Goal: Contribute content: Add original content to the website for others to see

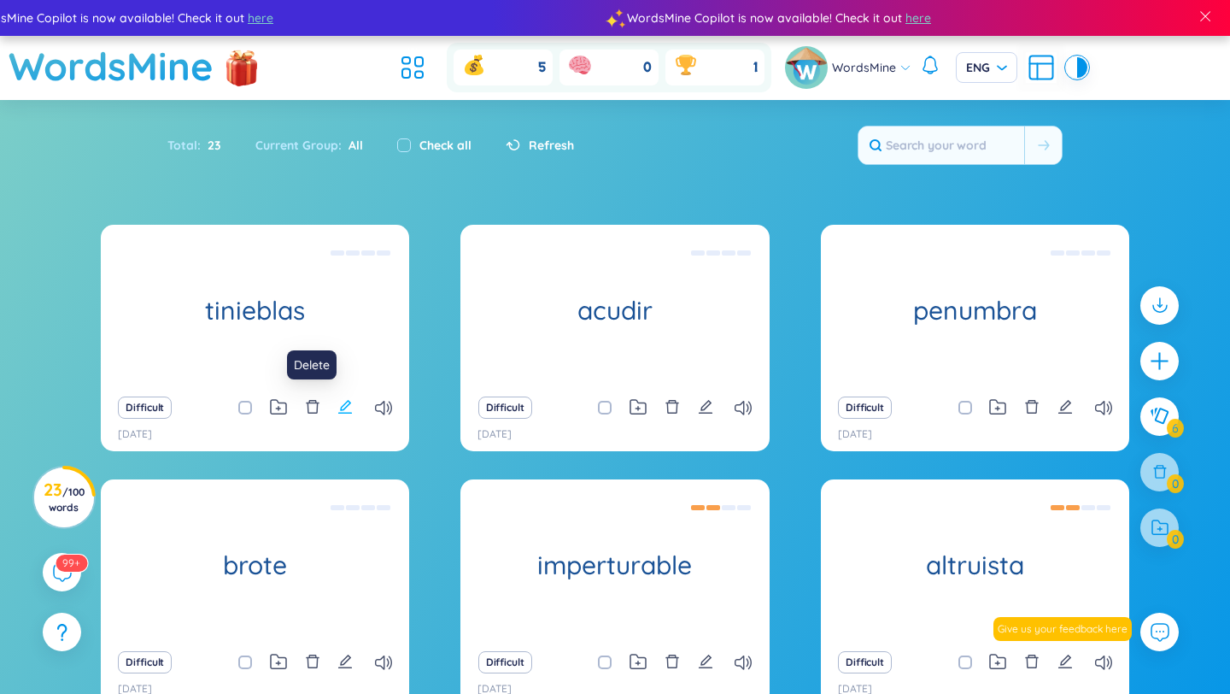
click at [340, 405] on icon "edit" at bounding box center [344, 406] width 15 height 15
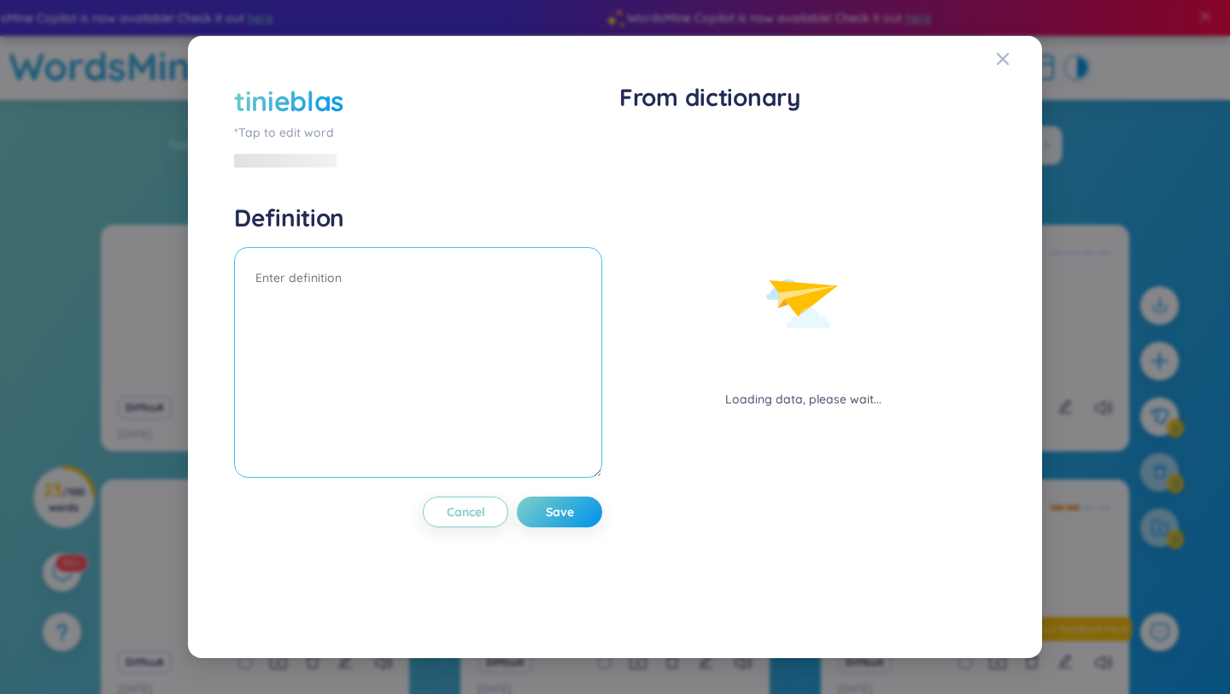
click at [345, 291] on textarea at bounding box center [418, 362] width 368 height 231
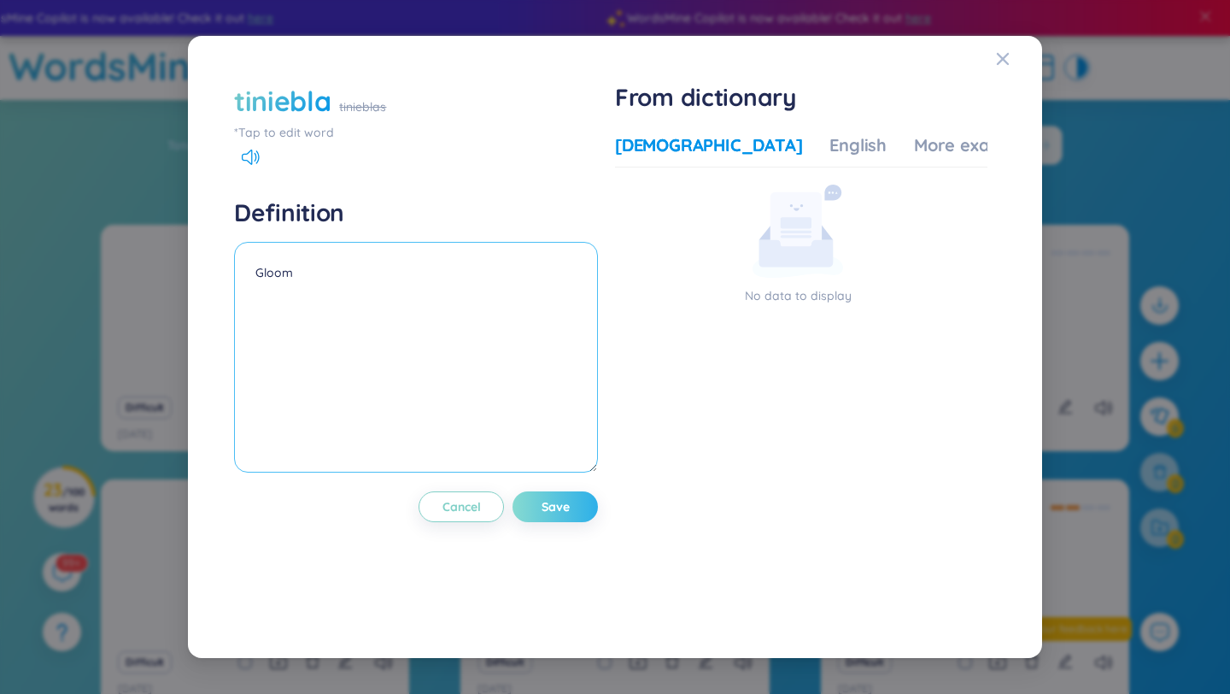
type textarea "Gloom"
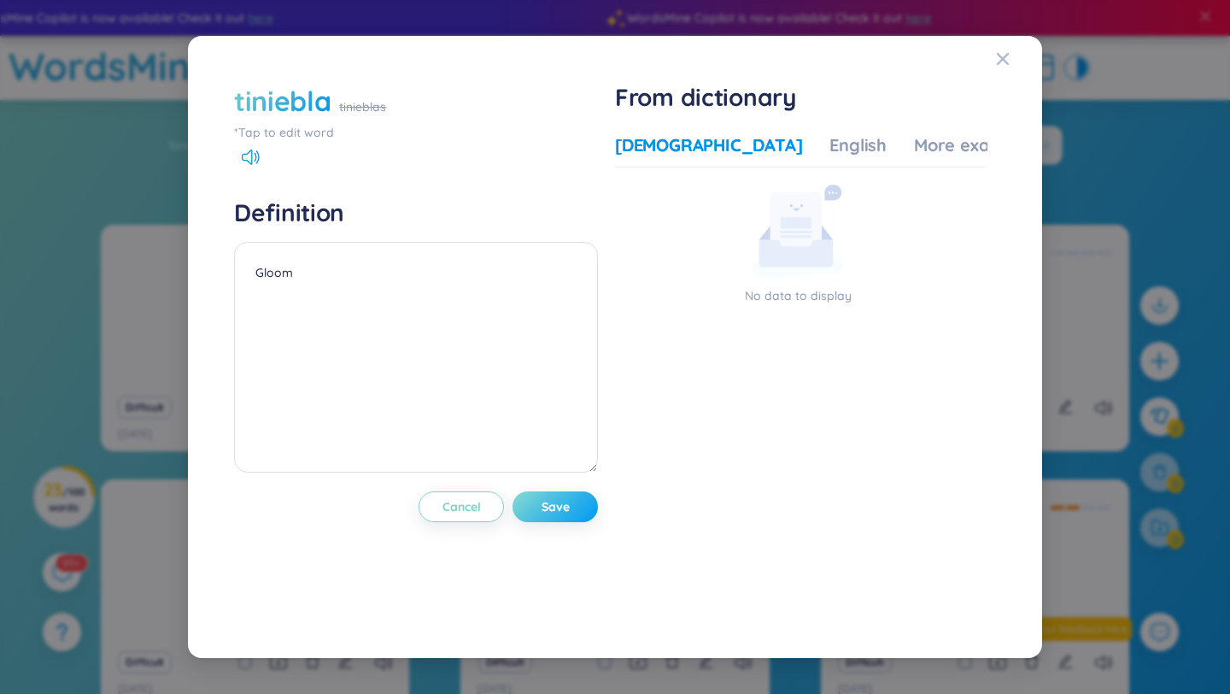
click at [559, 517] on button "Save" at bounding box center [554, 506] width 85 height 31
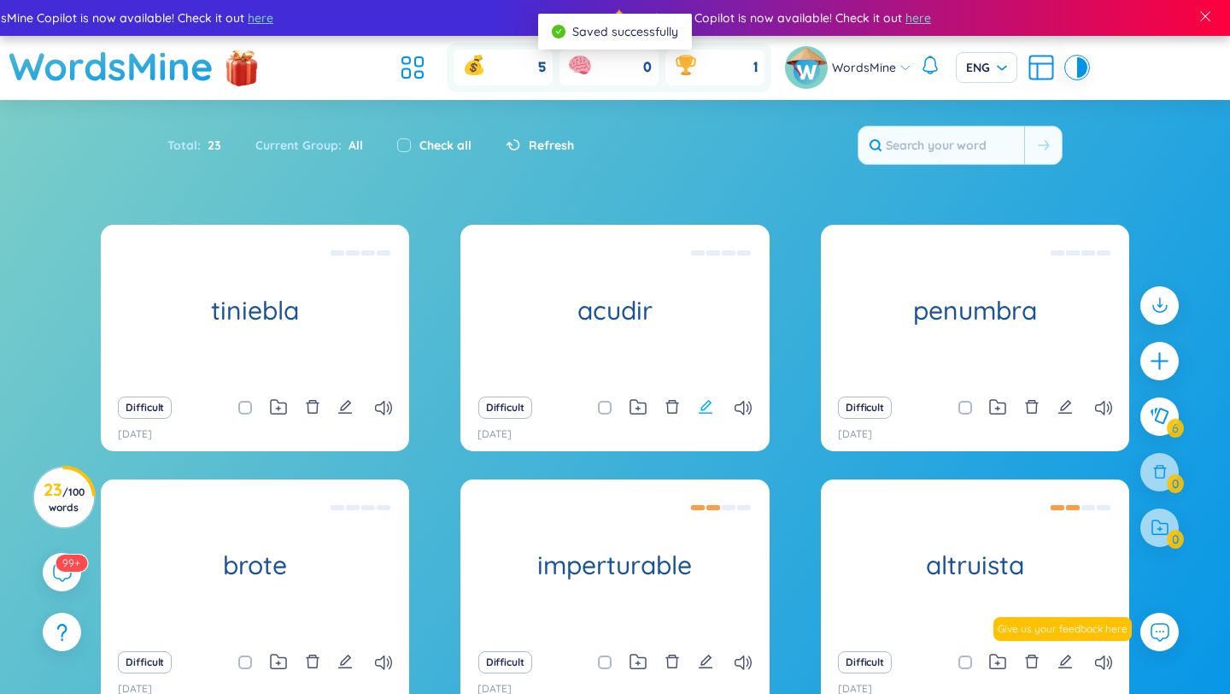
click at [707, 407] on icon "edit" at bounding box center [705, 406] width 15 height 15
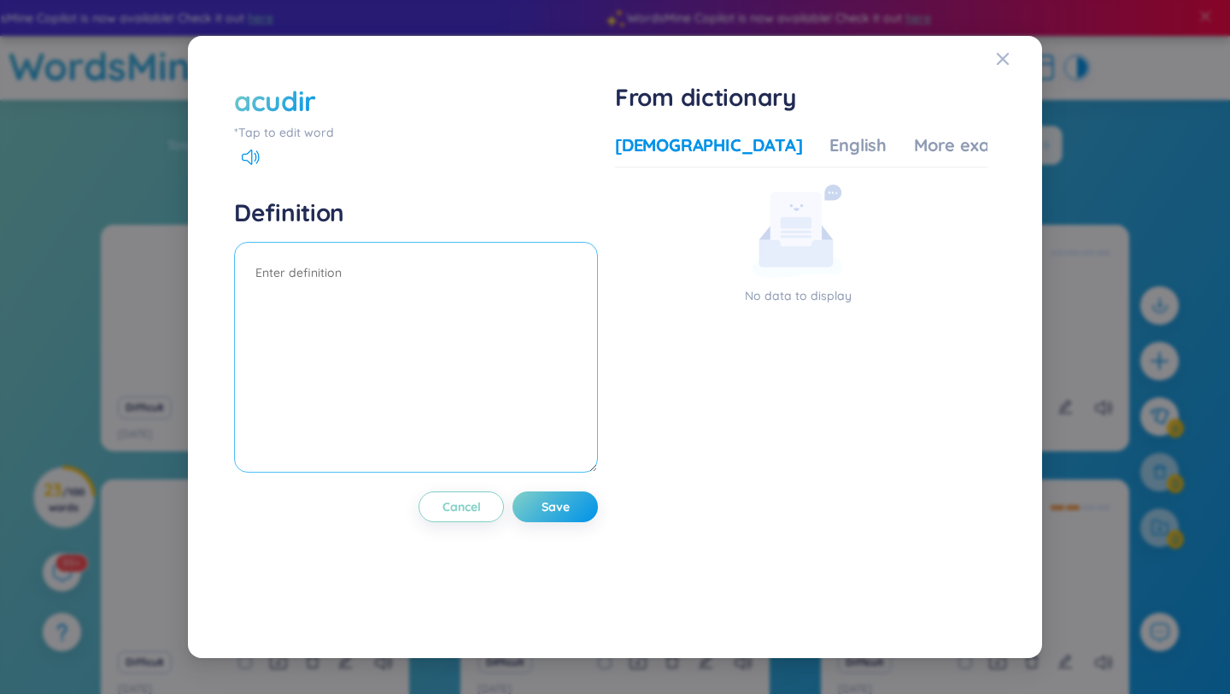
click at [477, 313] on textarea at bounding box center [416, 357] width 364 height 231
type textarea "to attend"
click at [560, 509] on span "Save" at bounding box center [556, 506] width 28 height 17
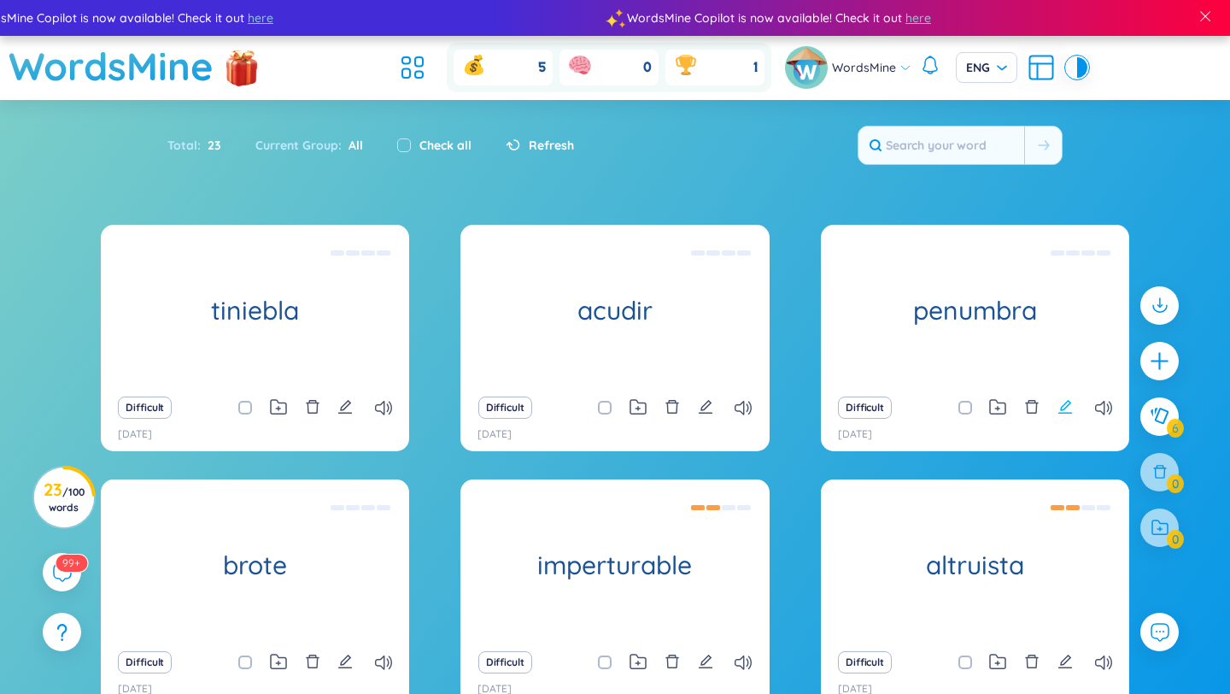
click at [1063, 404] on icon "edit" at bounding box center [1064, 406] width 15 height 15
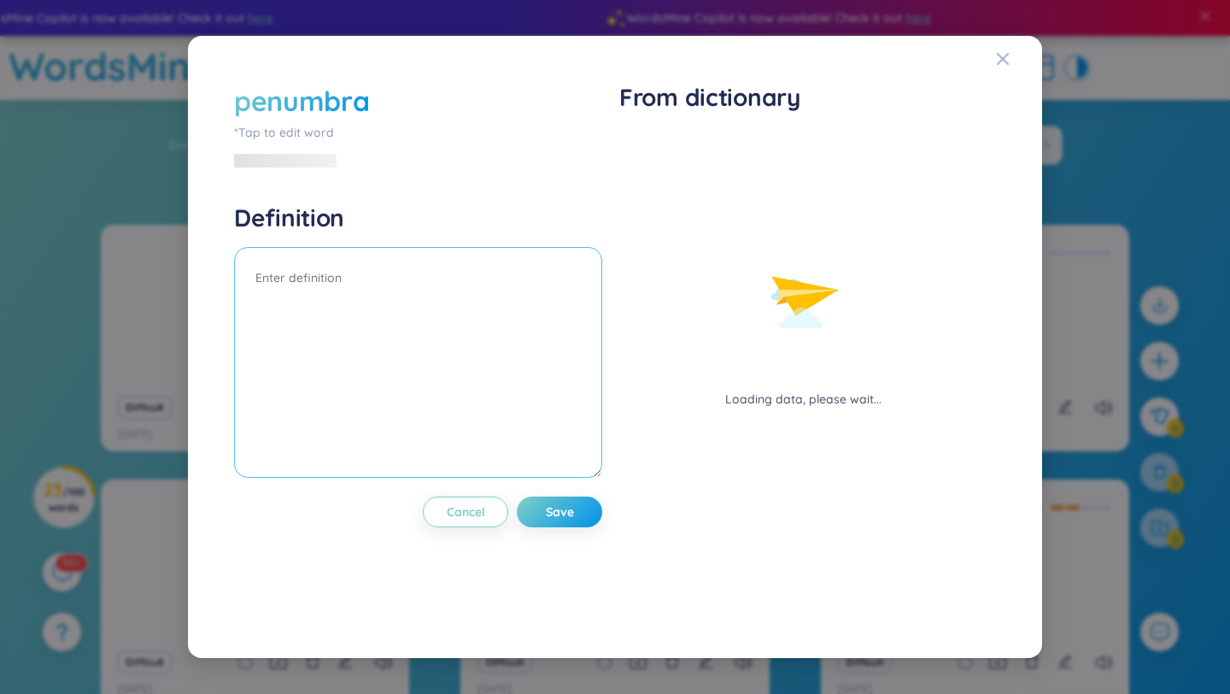
click at [402, 286] on textarea at bounding box center [418, 362] width 368 height 231
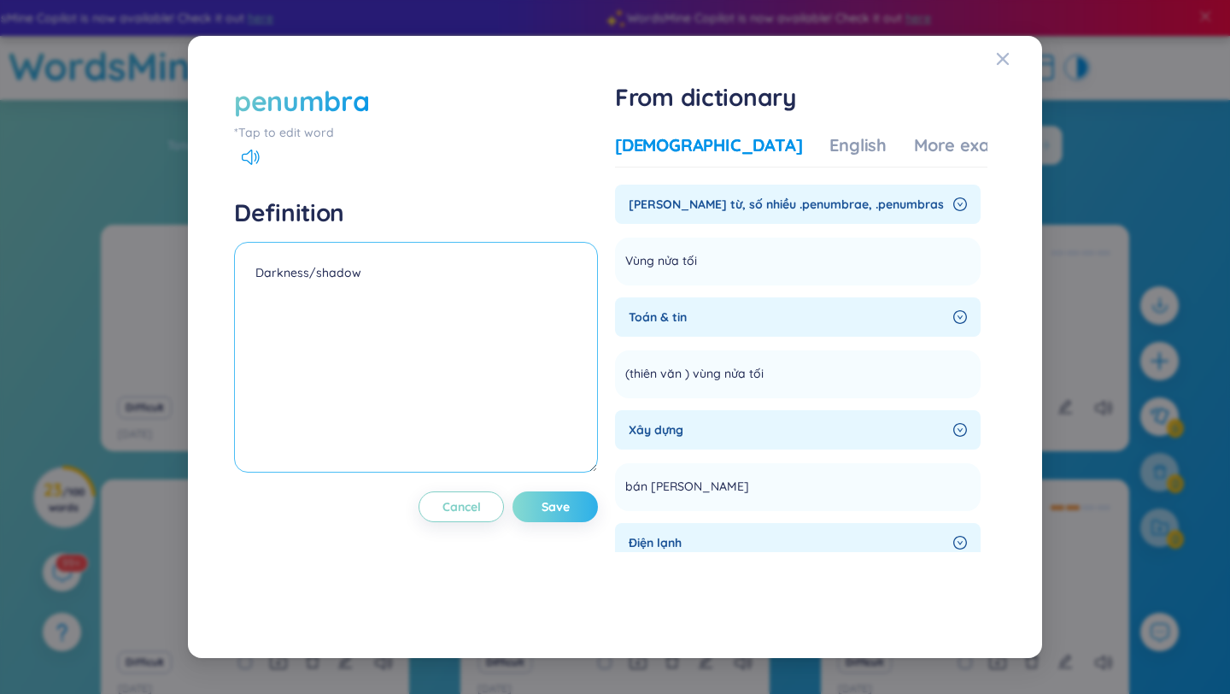
type textarea "Darkness/shadow"
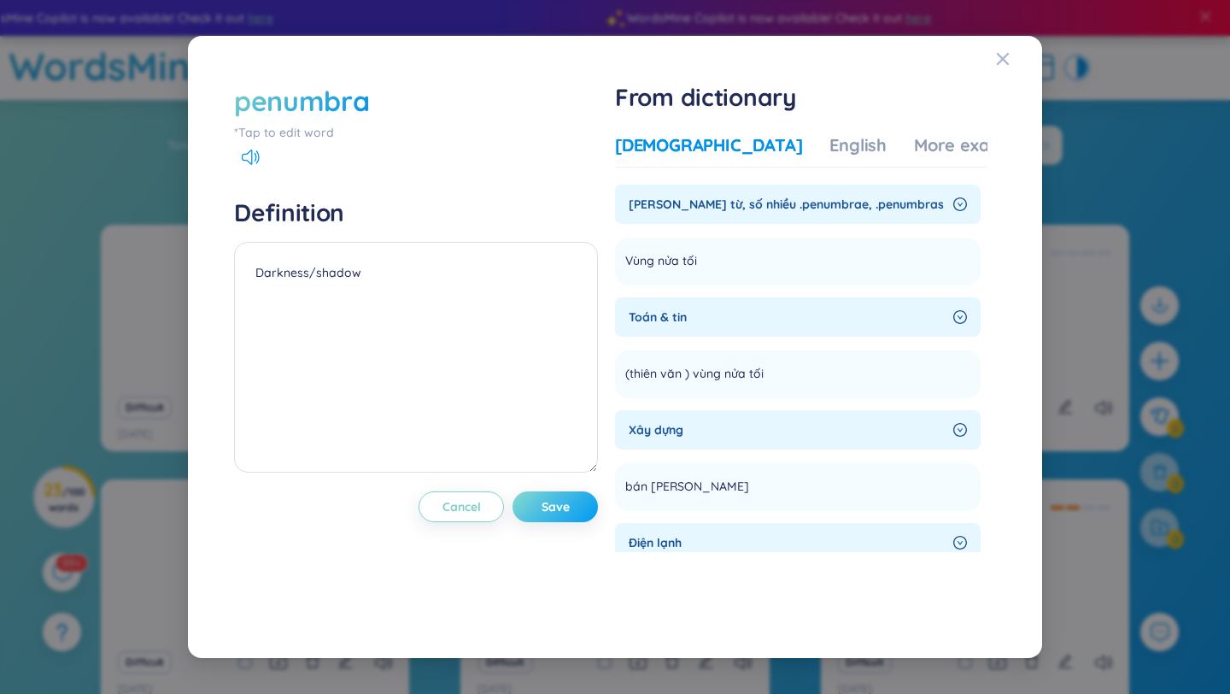
click at [563, 504] on span "Save" at bounding box center [556, 506] width 28 height 17
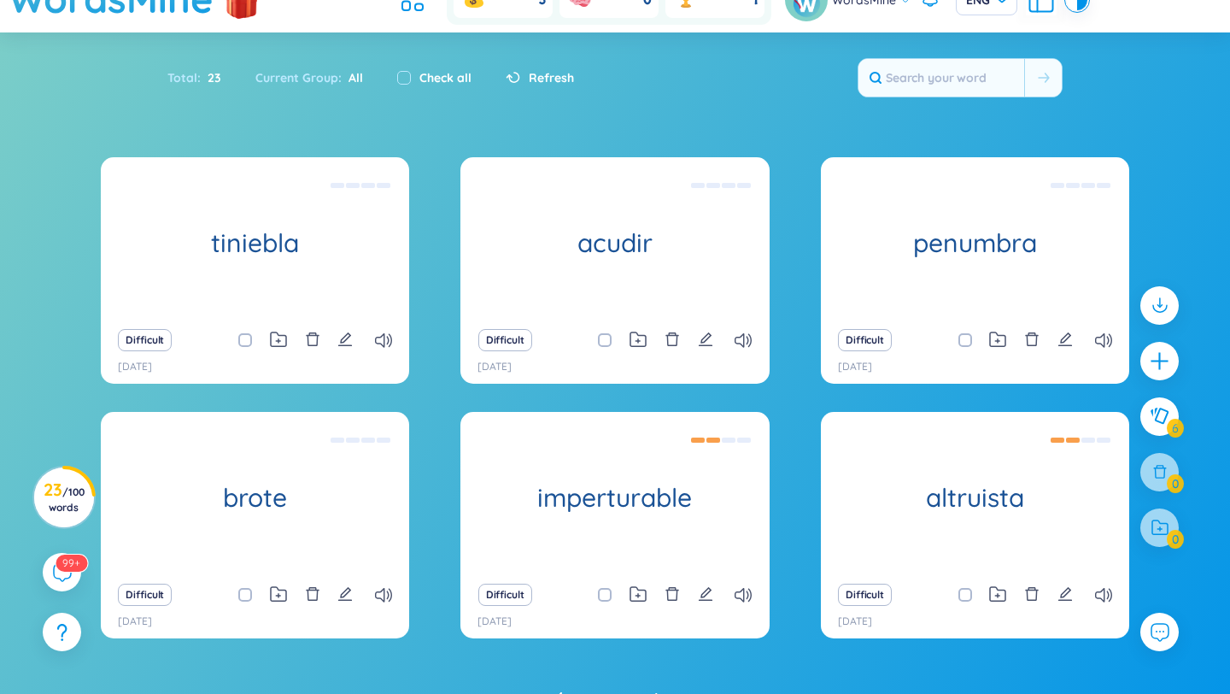
scroll to position [106, 0]
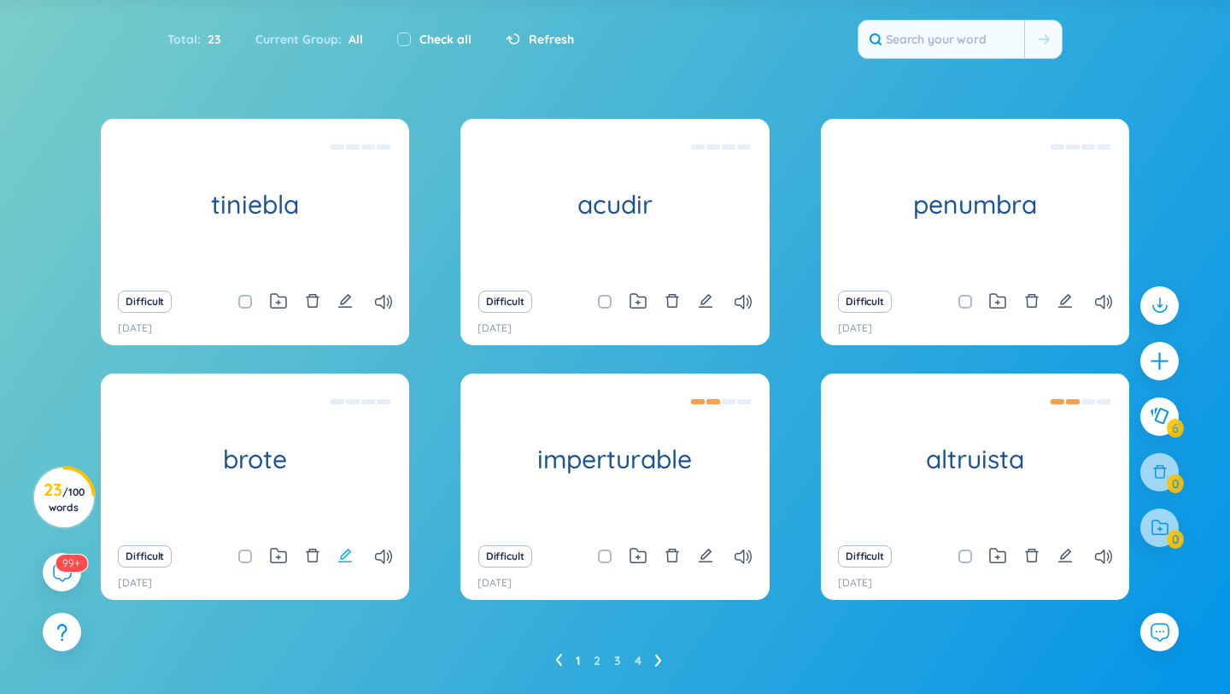
click at [347, 546] on button at bounding box center [344, 556] width 15 height 24
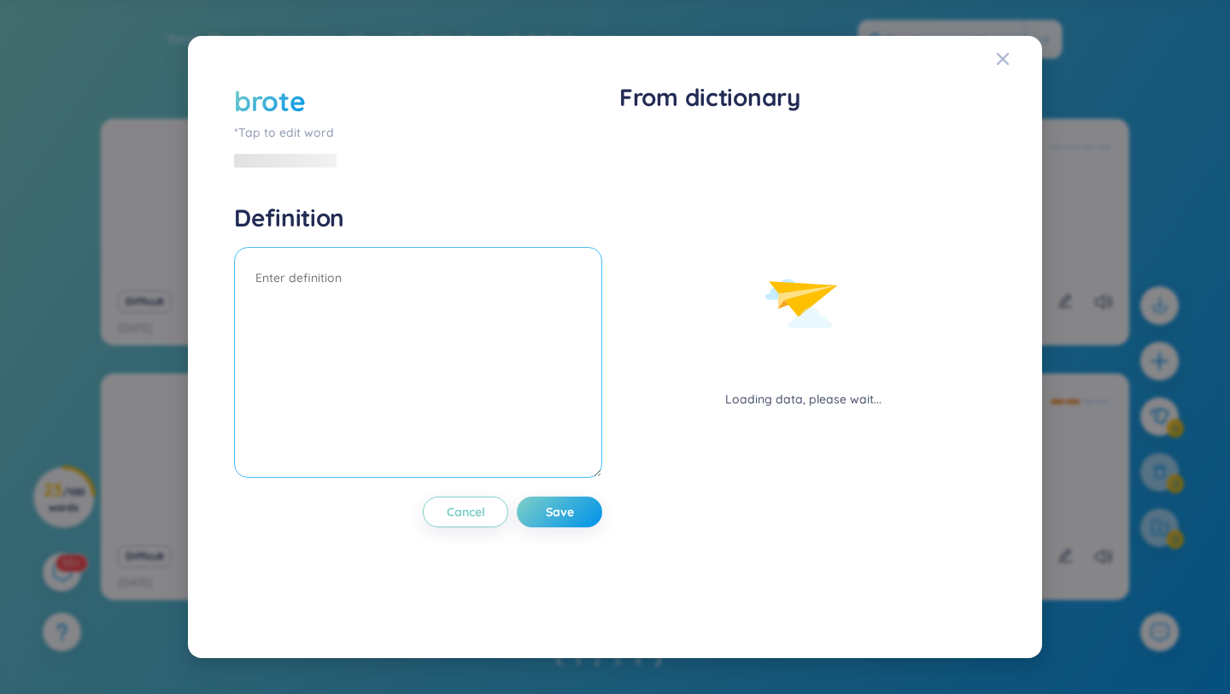
click at [327, 288] on textarea at bounding box center [418, 362] width 368 height 231
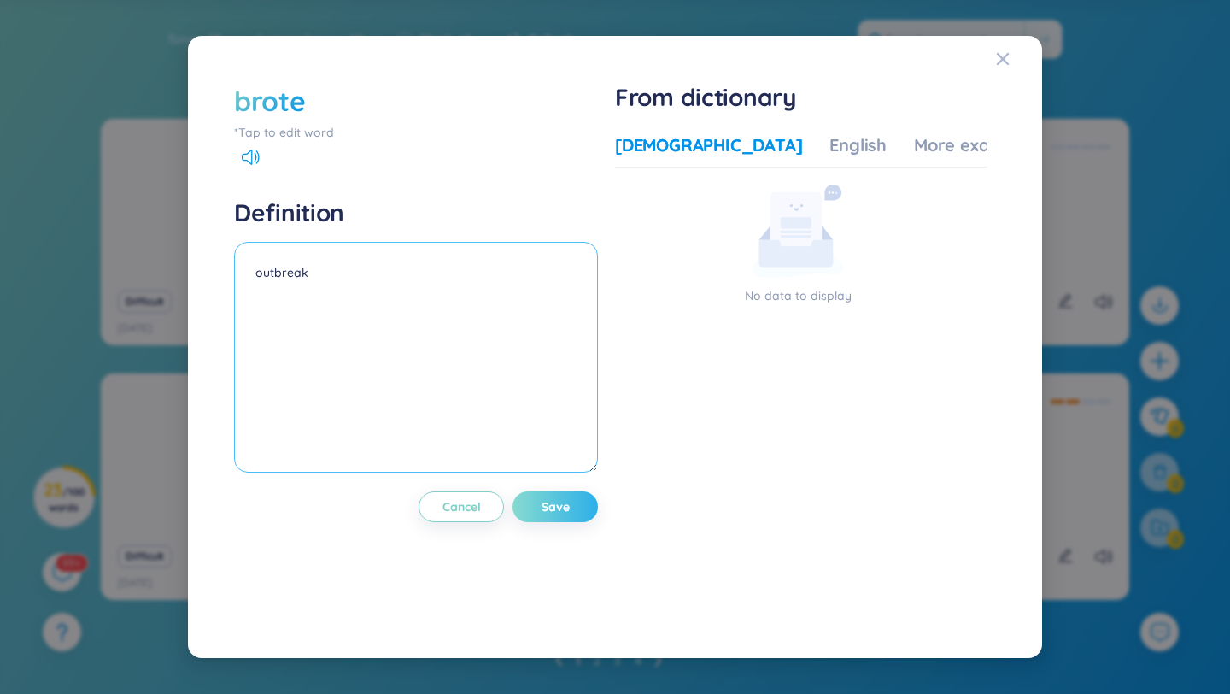
type textarea "outbreak"
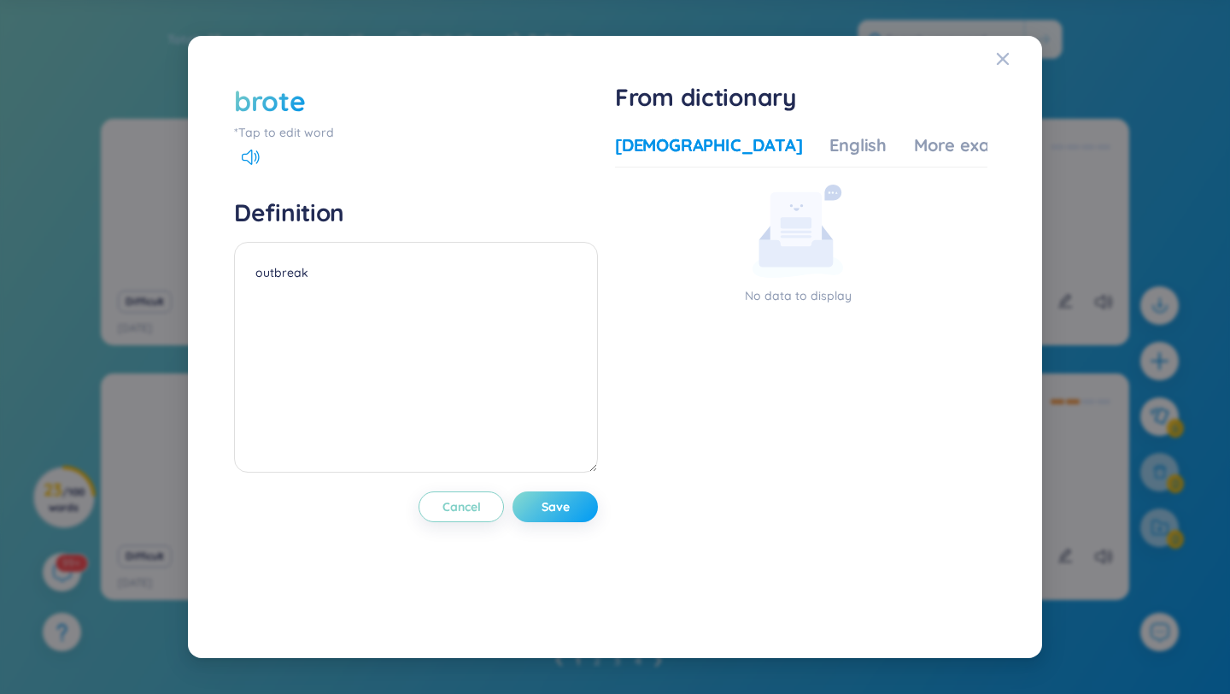
click at [584, 512] on button "Save" at bounding box center [554, 506] width 85 height 31
